Goal: Task Accomplishment & Management: Use online tool/utility

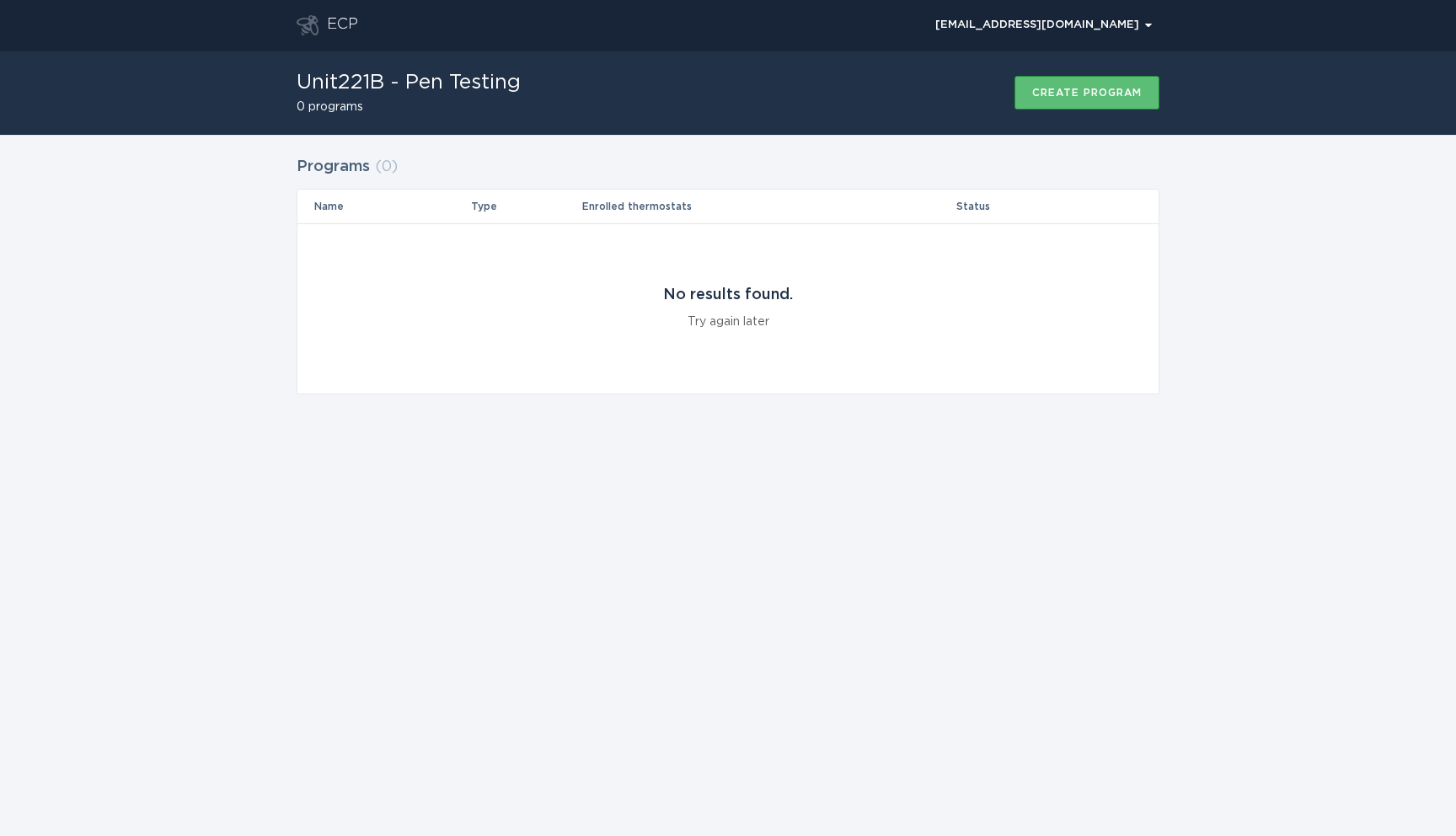
click at [849, 730] on div "ECP [EMAIL_ADDRESS][DOMAIN_NAME] Chevron Unit221B - Pen Testing 0 programs Crea…" at bounding box center [728, 418] width 1456 height 836
click at [336, 565] on div "ECP [EMAIL_ADDRESS][DOMAIN_NAME] Chevron Unit221B - Pen Testing 0 programs Crea…" at bounding box center [728, 418] width 1456 height 836
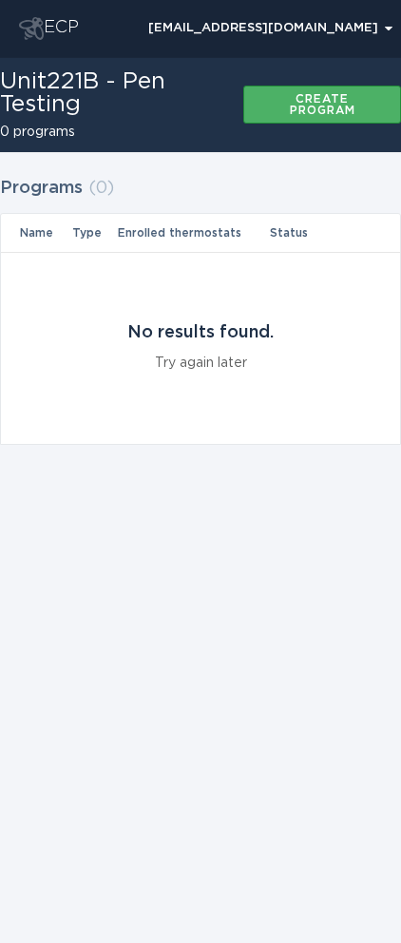
click at [258, 96] on button "Create program" at bounding box center [322, 105] width 158 height 38
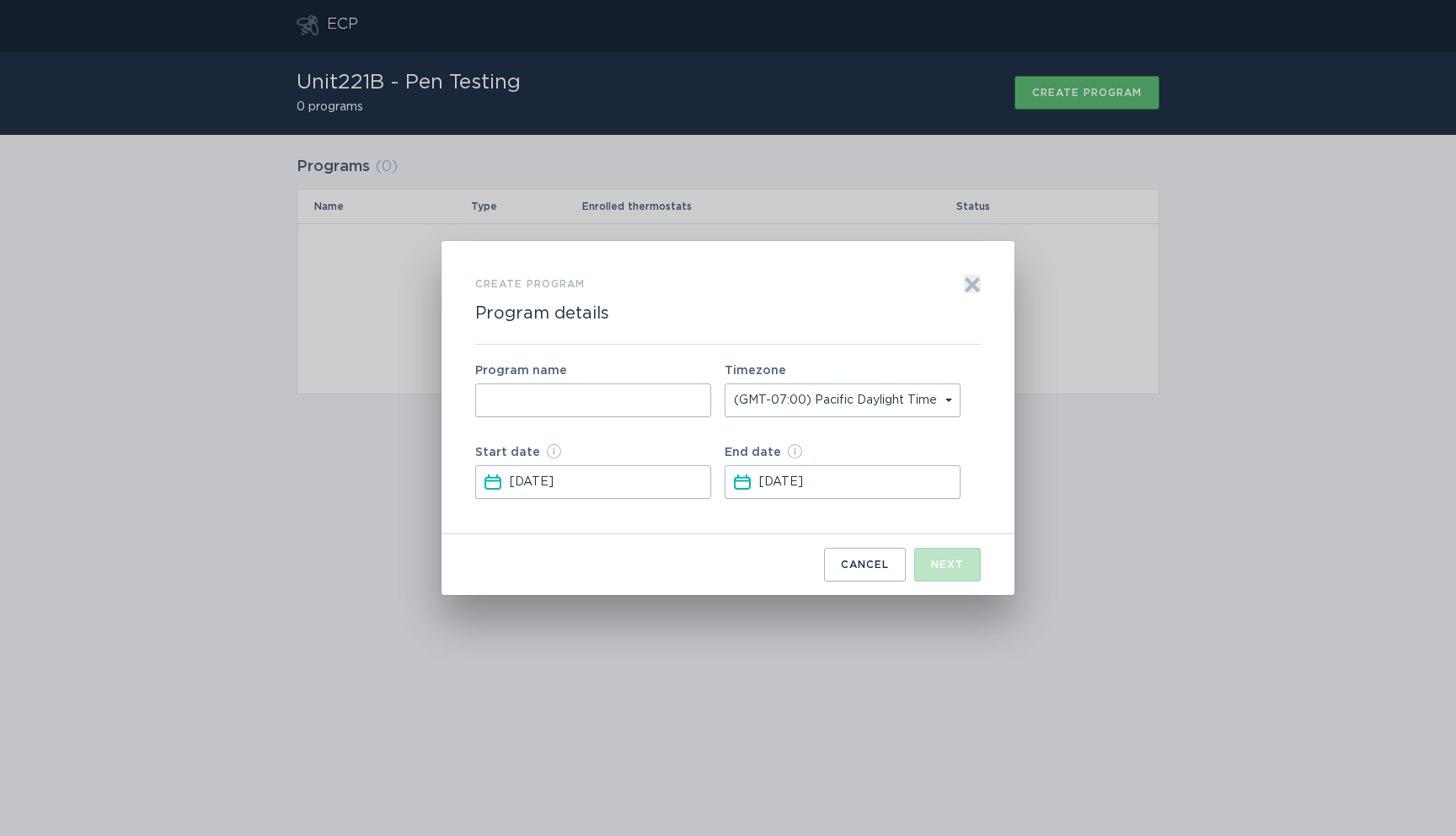
click at [669, 404] on input "Form to create a program" at bounding box center [593, 400] width 236 height 34
type input "m"
click at [939, 566] on div "Next" at bounding box center [947, 564] width 33 height 10
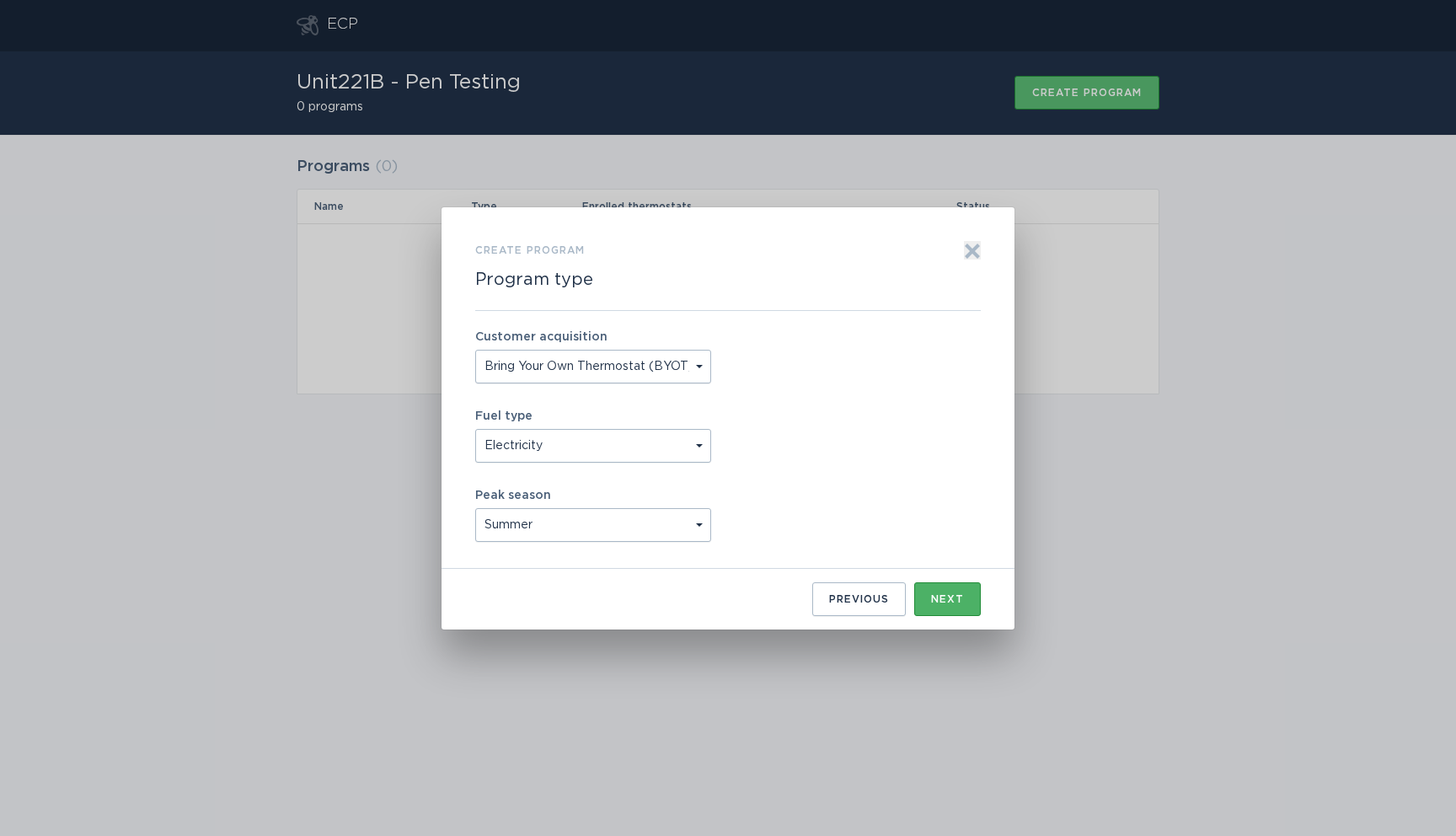
click at [946, 590] on button "Next" at bounding box center [947, 599] width 67 height 34
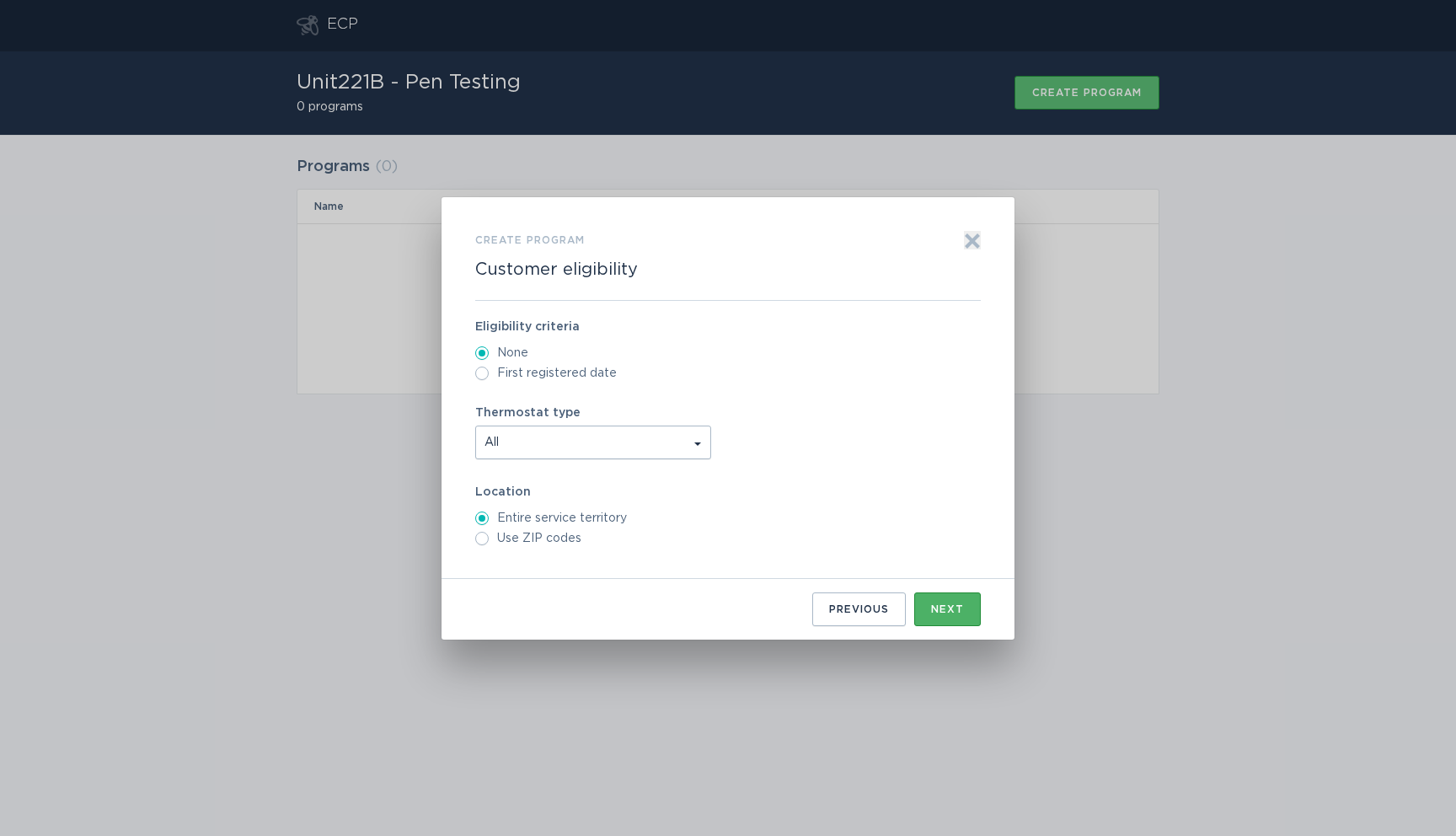
click at [946, 590] on div "Previous Next" at bounding box center [728, 602] width 505 height 47
click at [946, 606] on div "Next" at bounding box center [947, 608] width 33 height 10
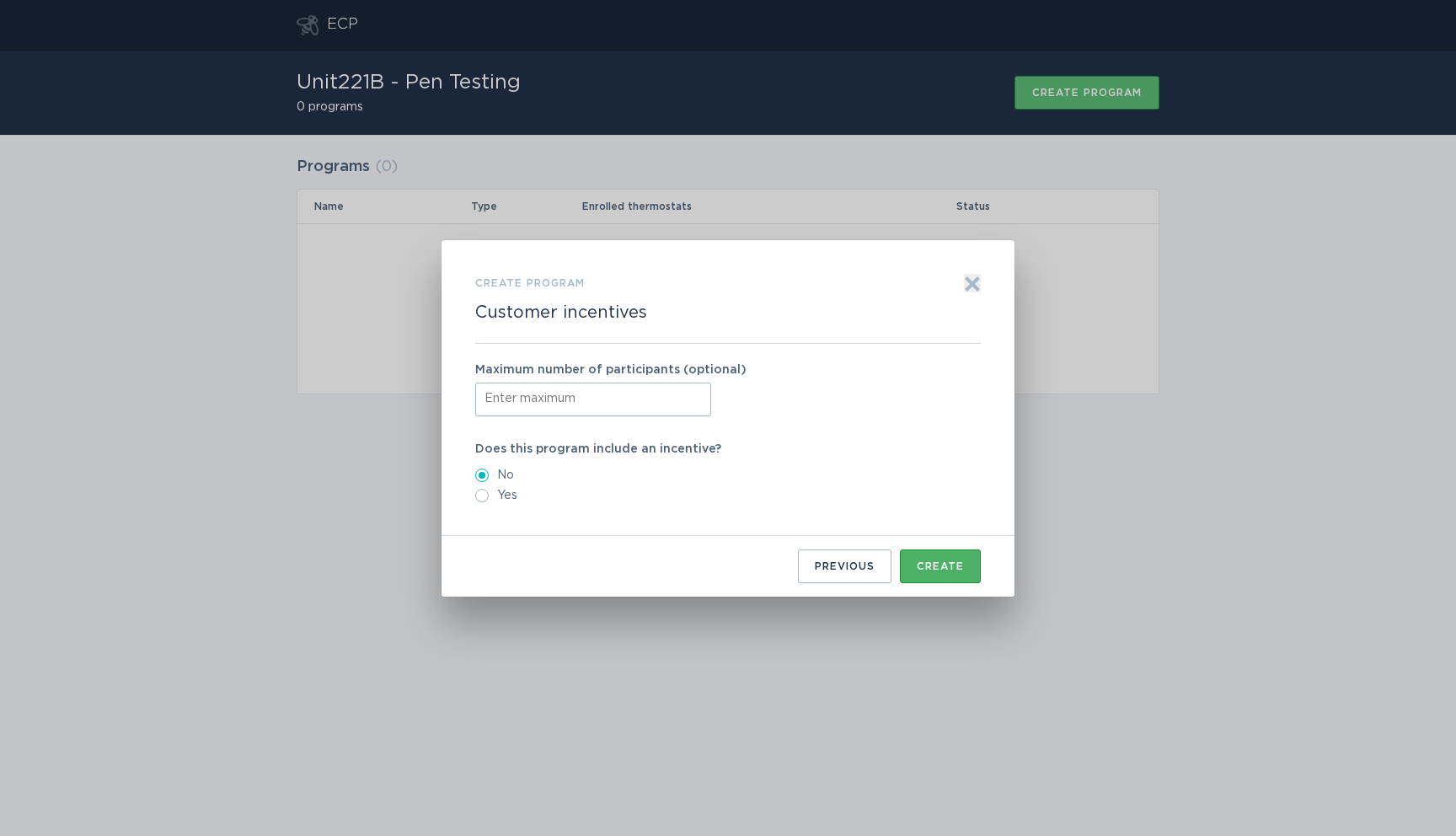
click at [954, 566] on div "Create" at bounding box center [940, 566] width 47 height 10
